Goal: Task Accomplishment & Management: Use online tool/utility

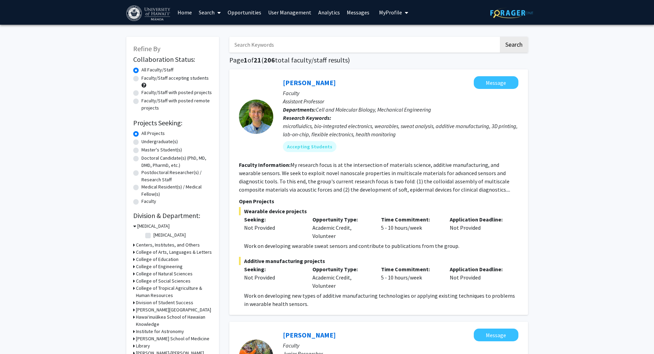
click at [287, 14] on link "User Management" at bounding box center [290, 12] width 50 height 24
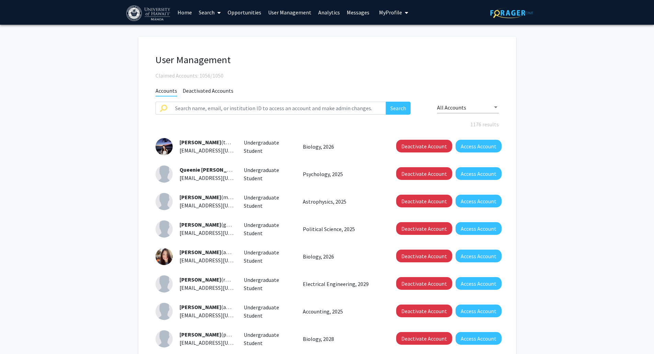
click at [207, 13] on link "Search" at bounding box center [209, 12] width 29 height 24
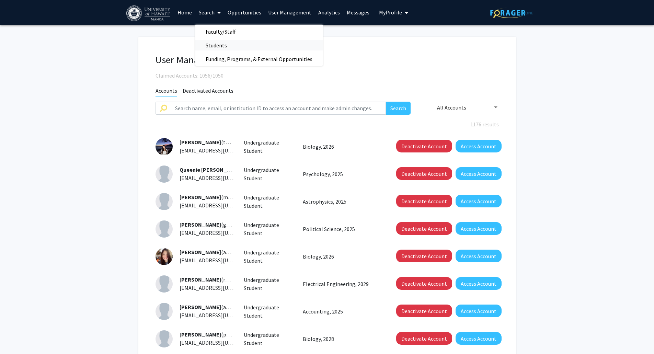
click at [229, 49] on span "Students" at bounding box center [216, 45] width 42 height 14
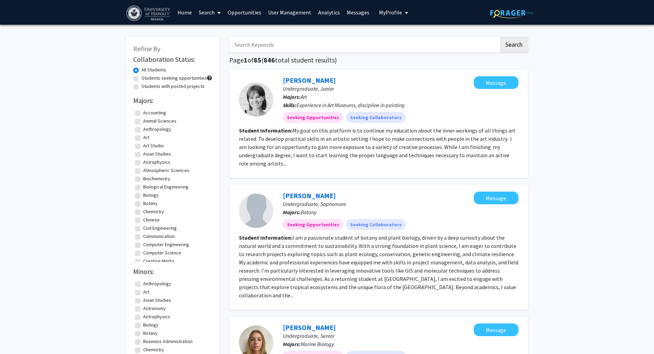
click at [315, 12] on link "Analytics" at bounding box center [329, 12] width 29 height 24
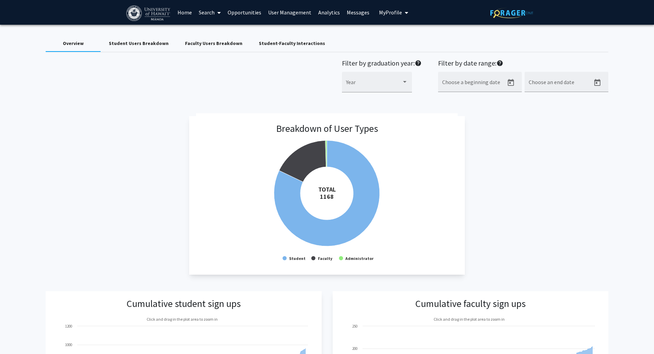
click at [327, 13] on link "Analytics" at bounding box center [329, 12] width 29 height 24
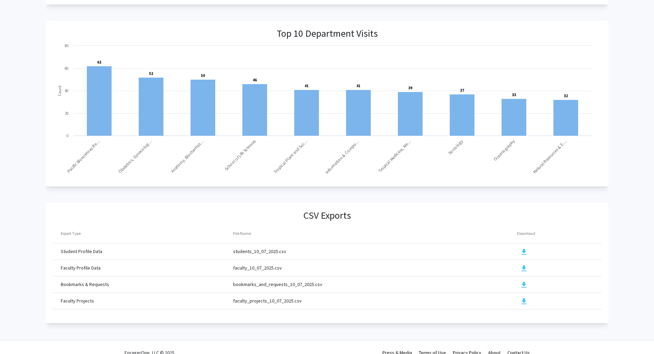
scroll to position [650, 0]
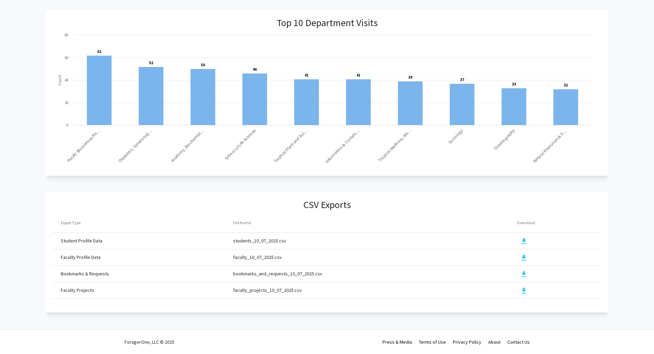
click at [524, 239] on mat-icon "download" at bounding box center [524, 241] width 8 height 8
